Goal: Task Accomplishment & Management: Manage account settings

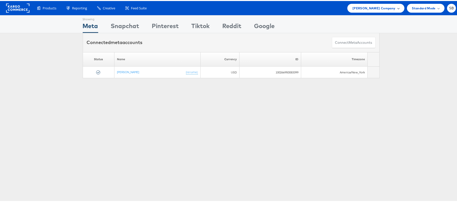
click at [359, 9] on span "Steve Madden Company" at bounding box center [373, 7] width 43 height 5
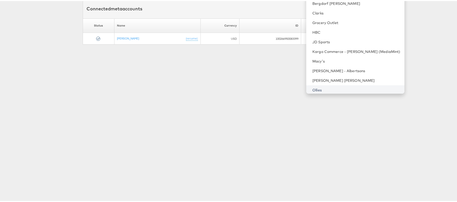
scroll to position [19, 0]
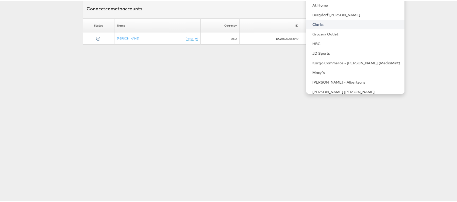
click at [332, 25] on link "Clarks" at bounding box center [356, 23] width 88 height 5
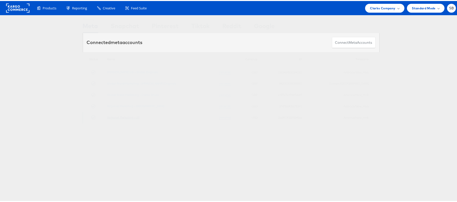
click at [127, 118] on link "Regional Marketing - US" at bounding box center [123, 117] width 32 height 4
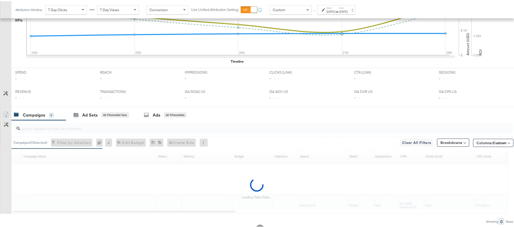
scroll to position [190, 0]
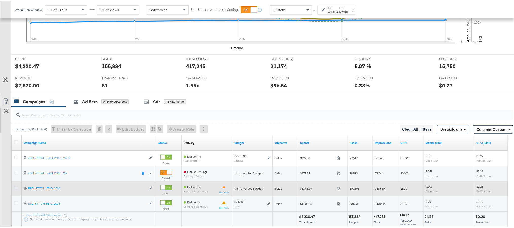
click at [17, 188] on icon at bounding box center [16, 187] width 4 height 4
click at [0, 0] on input "checkbox" at bounding box center [0, 0] width 0 height 0
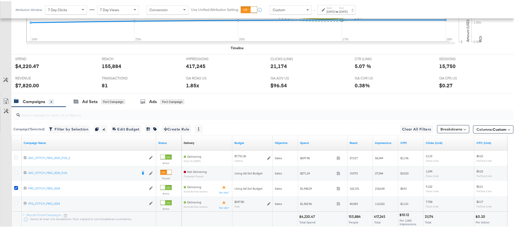
click at [347, 9] on div "[DATE]" at bounding box center [343, 10] width 8 height 4
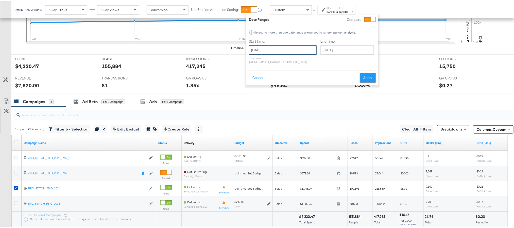
click at [289, 47] on input "[DATE]" at bounding box center [283, 48] width 68 height 9
click at [372, 72] on button "Apply" at bounding box center [367, 76] width 16 height 9
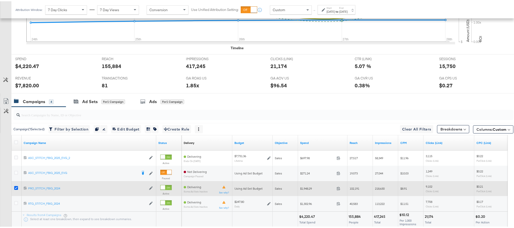
click at [15, 188] on icon at bounding box center [16, 187] width 4 height 4
click at [0, 0] on input "checkbox" at bounding box center [0, 0] width 0 height 0
click at [15, 188] on icon at bounding box center [16, 187] width 4 height 4
click at [0, 0] on input "checkbox" at bounding box center [0, 0] width 0 height 0
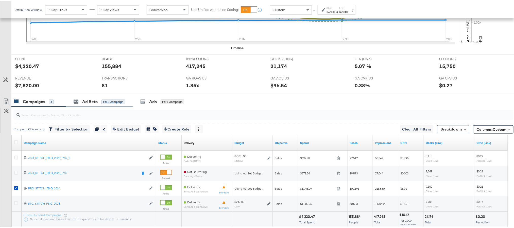
click at [87, 98] on div "Ad Sets for 1 Campaign" at bounding box center [99, 100] width 67 height 11
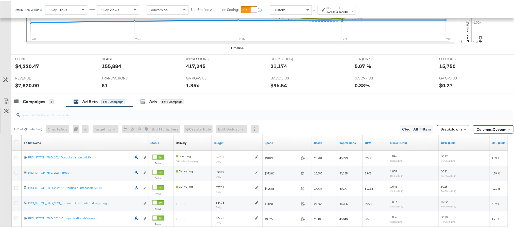
click at [29, 143] on link "Ad Set Name" at bounding box center [85, 141] width 123 height 4
click at [29, 143] on link "Ad Set Name ↓" at bounding box center [85, 141] width 123 height 4
click at [16, 142] on icon at bounding box center [16, 141] width 4 height 4
click at [0, 0] on input "checkbox" at bounding box center [0, 0] width 0 height 0
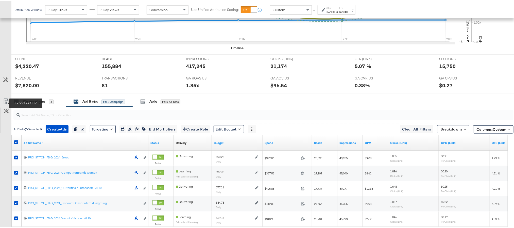
click at [5, 103] on icon at bounding box center [6, 100] width 6 height 6
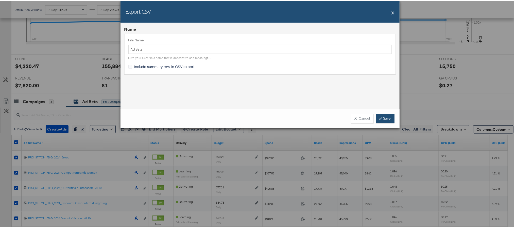
click at [386, 116] on link "Save" at bounding box center [385, 117] width 18 height 9
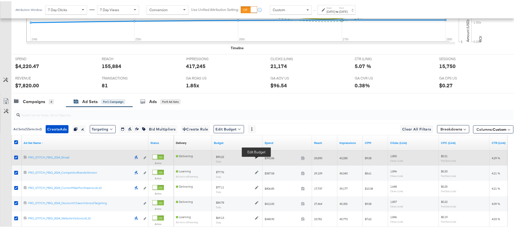
click at [257, 157] on icon at bounding box center [257, 156] width 4 height 4
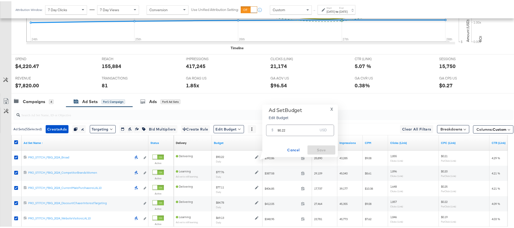
click at [289, 129] on input "90.22" at bounding box center [297, 126] width 40 height 11
paste input "$91.19"
type input "91.19"
click at [316, 147] on span "Save" at bounding box center [321, 148] width 24 height 6
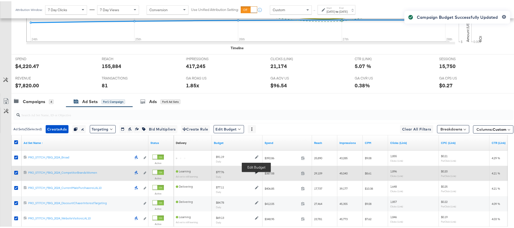
click at [256, 173] on icon at bounding box center [257, 171] width 4 height 4
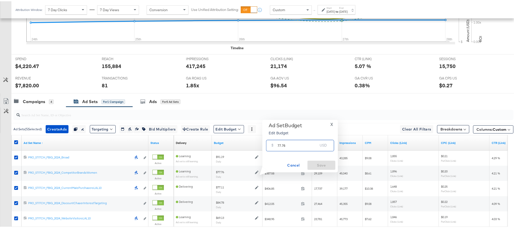
click at [300, 144] on input "77.76" at bounding box center [297, 142] width 40 height 11
paste input "$98.71"
type input "98.71"
click at [317, 165] on span "Save" at bounding box center [321, 164] width 24 height 6
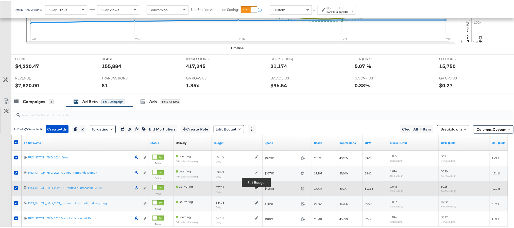
click at [257, 187] on icon at bounding box center [257, 186] width 4 height 4
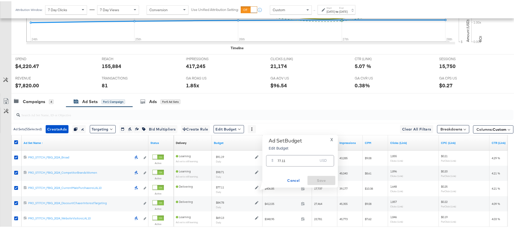
click at [283, 158] on input "77.11" at bounding box center [297, 157] width 40 height 11
paste input "$74.92"
type input "74.92"
click at [317, 179] on span "Save" at bounding box center [321, 179] width 24 height 6
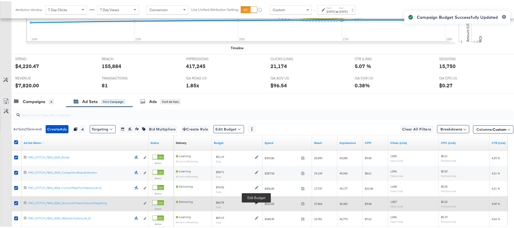
click at [256, 203] on icon at bounding box center [257, 201] width 4 height 4
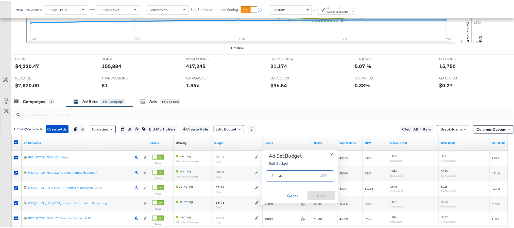
click at [290, 174] on input "84.78" at bounding box center [297, 172] width 40 height 11
paste input "$56.26"
type input "56.26"
click at [320, 195] on span "Save" at bounding box center [321, 194] width 24 height 6
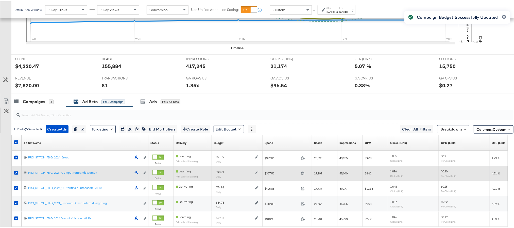
scroll to position [228, 0]
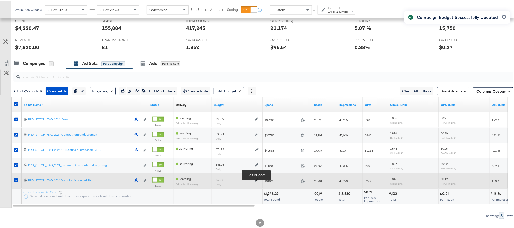
click at [256, 180] on icon at bounding box center [257, 179] width 4 height 4
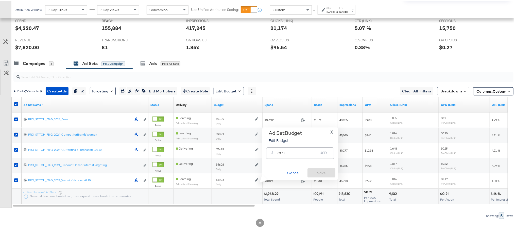
click at [283, 152] on input "69.13" at bounding box center [297, 149] width 40 height 11
paste input "$77.92"
type input "77.92"
click at [314, 166] on div "Ad Set Budget Edit Budget X $ 77.92 USD Cancel Save" at bounding box center [300, 152] width 70 height 47
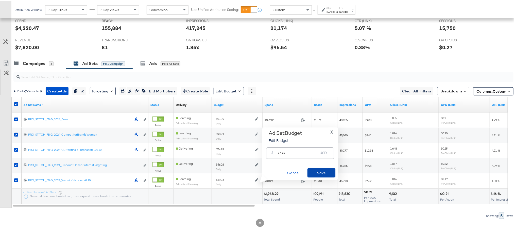
click at [317, 169] on span "Save" at bounding box center [321, 171] width 24 height 6
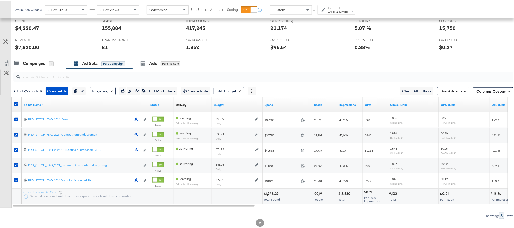
click at [234, 68] on div "Campaigns 4 Ad Sets for 1 Campaign Ads for 5 Ad Sets" at bounding box center [265, 62] width 508 height 11
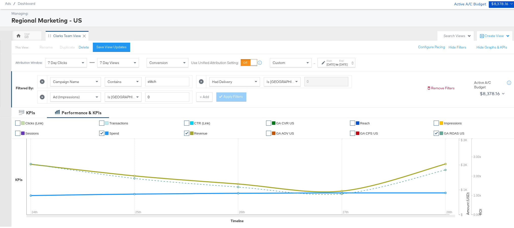
scroll to position [0, 0]
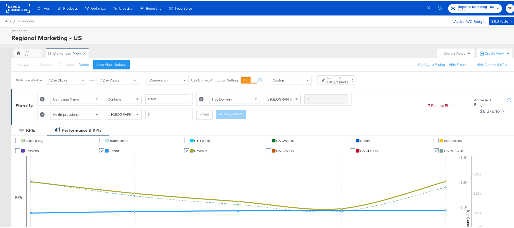
click at [12, 7] on rect at bounding box center [17, 7] width 23 height 9
